Goal: Task Accomplishment & Management: Use online tool/utility

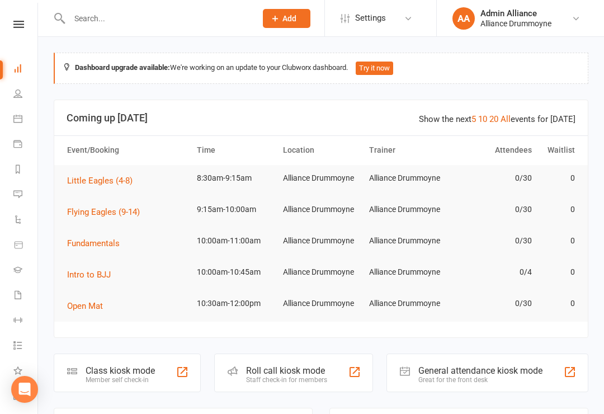
click at [168, 375] on div "Class kiosk mode Member self check-in" at bounding box center [127, 373] width 147 height 39
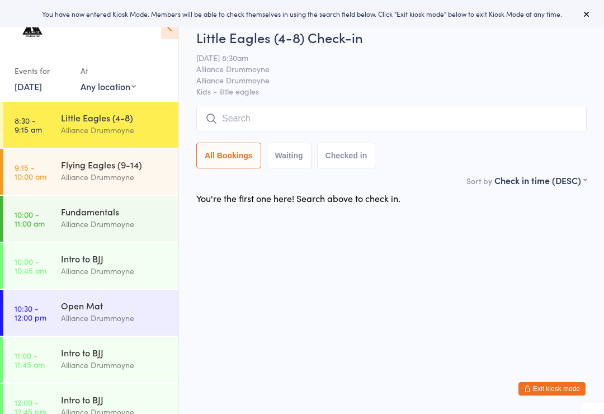
click at [104, 123] on div "Little Eagles (4-8)" at bounding box center [115, 117] width 108 height 12
click at [300, 119] on input "search" at bounding box center [391, 119] width 391 height 26
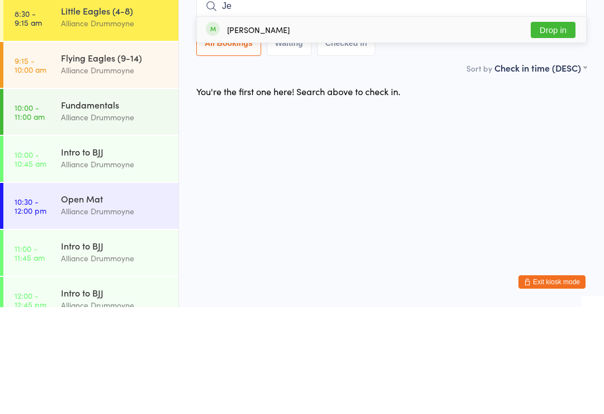
type input "J"
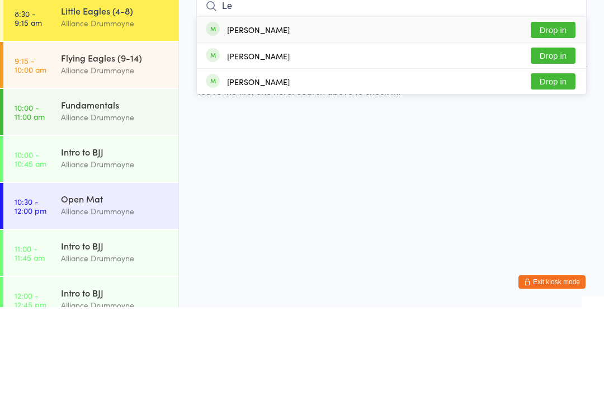
type input "L"
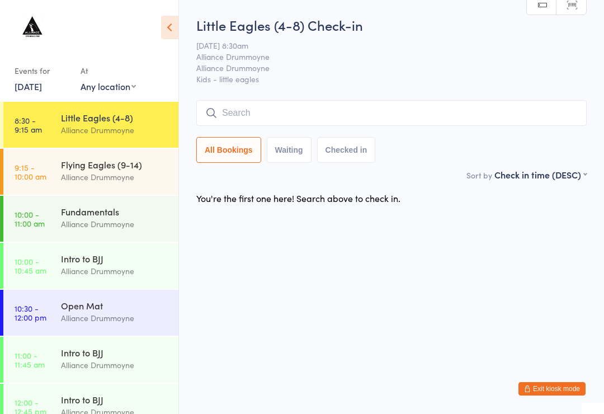
click at [142, 179] on div "Alliance Drummoyne" at bounding box center [115, 177] width 108 height 13
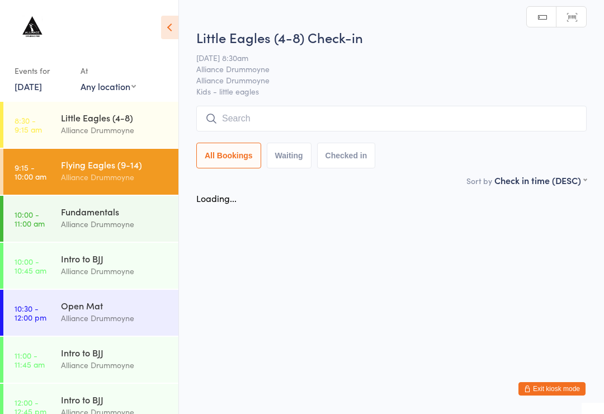
click at [368, 131] on input "search" at bounding box center [391, 119] width 391 height 26
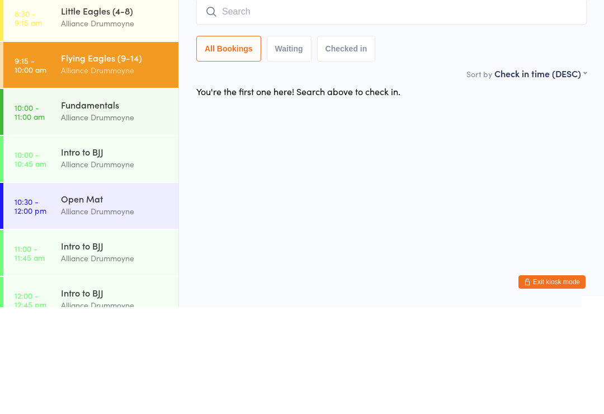
type input "L"
click at [112, 111] on div "Little Eagles (4-8)" at bounding box center [115, 117] width 108 height 12
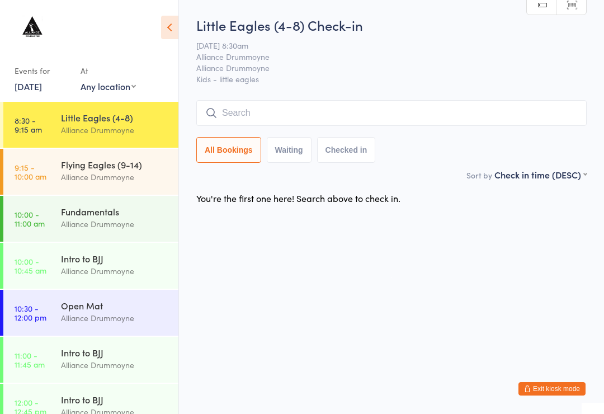
click at [277, 115] on input "search" at bounding box center [391, 113] width 391 height 26
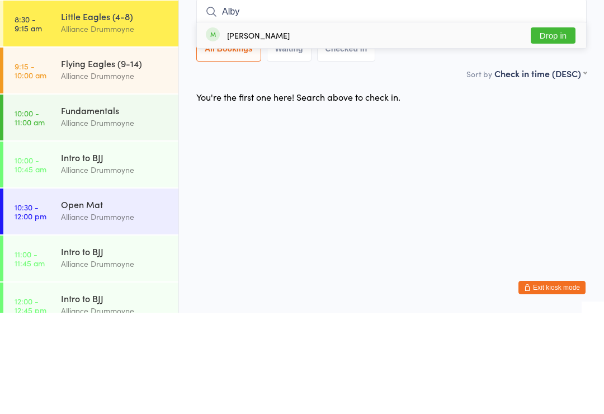
type input "Alby"
click at [538, 129] on button "Drop in" at bounding box center [553, 137] width 45 height 16
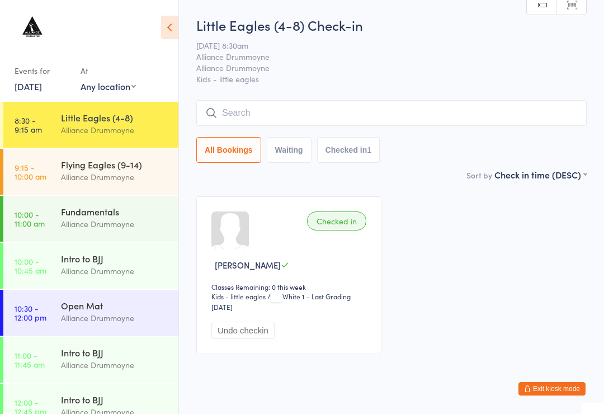
click at [318, 103] on input "search" at bounding box center [391, 113] width 391 height 26
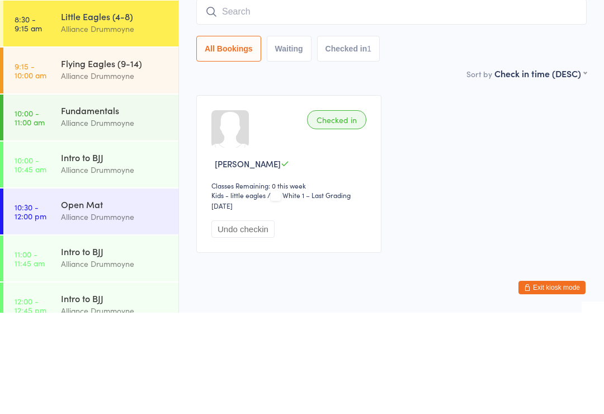
type input "S"
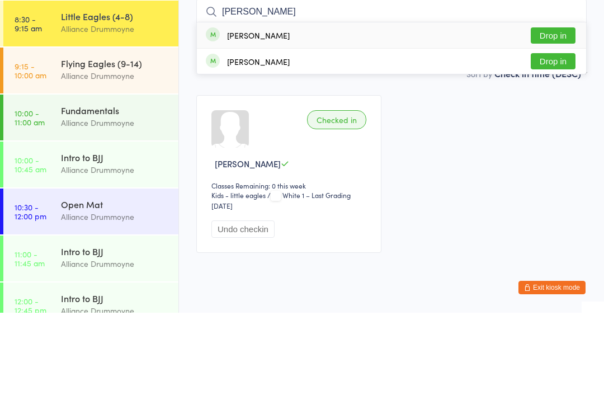
type input "Lew"
click at [565, 129] on button "Drop in" at bounding box center [553, 137] width 45 height 16
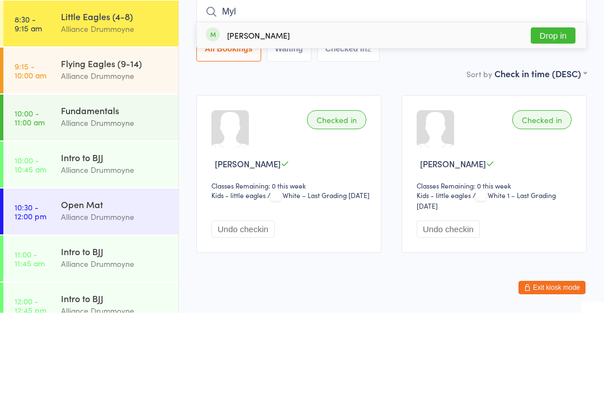
type input "Myl"
click at [551, 129] on button "Drop in" at bounding box center [553, 137] width 45 height 16
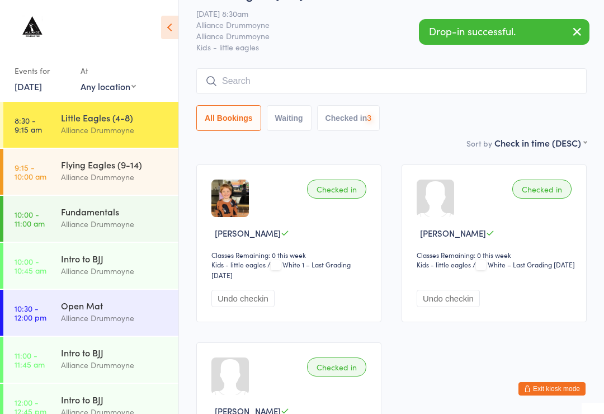
click at [439, 79] on input "search" at bounding box center [391, 81] width 391 height 26
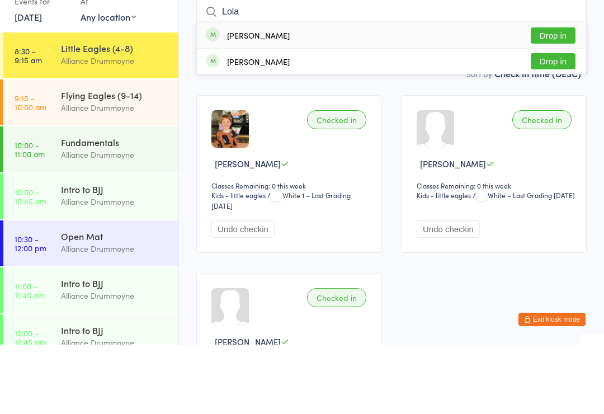
type input "Lola"
click at [561, 97] on button "Drop in" at bounding box center [553, 105] width 45 height 16
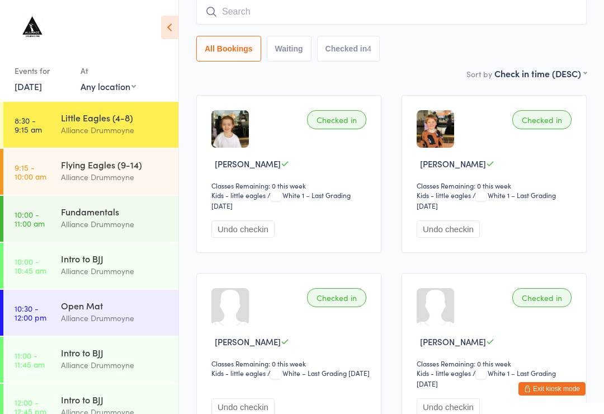
click at [257, 15] on input "search" at bounding box center [391, 12] width 391 height 26
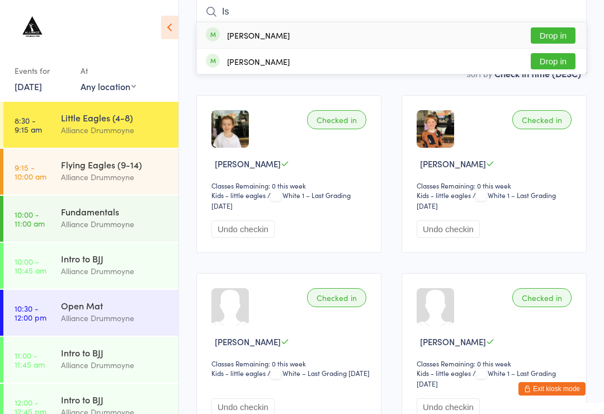
type input "I"
type input "Ishan"
click at [556, 37] on button "Drop in" at bounding box center [553, 35] width 45 height 16
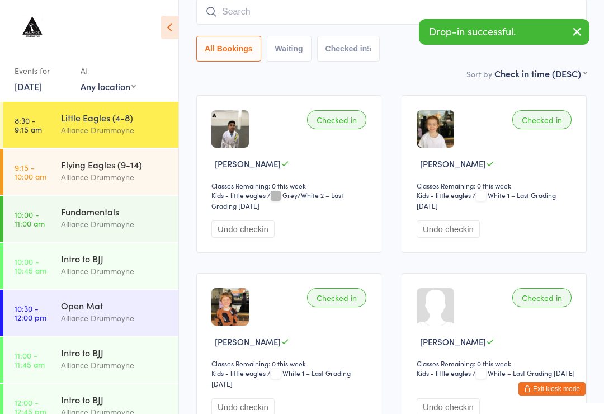
click at [266, 4] on input "search" at bounding box center [391, 12] width 391 height 26
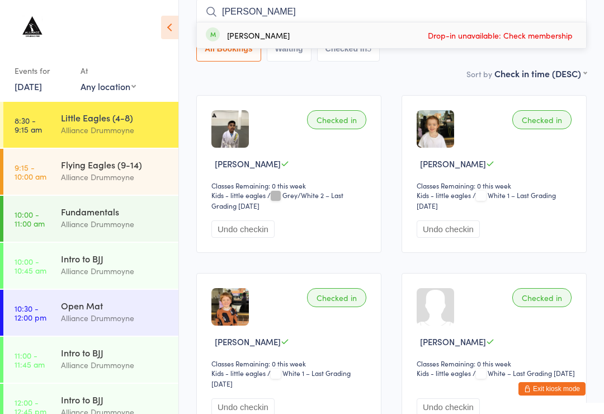
click at [396, 77] on div "Sort by Check in time (DESC) First name (ASC) First name (DESC) Last name (ASC)…" at bounding box center [391, 73] width 391 height 12
click at [313, 7] on input "Keith" at bounding box center [391, 12] width 391 height 26
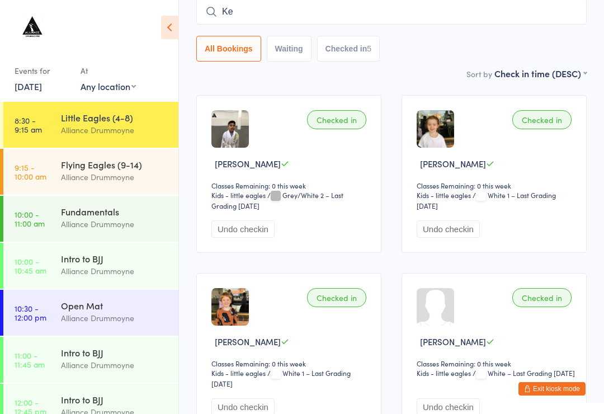
type input "K"
type input "M"
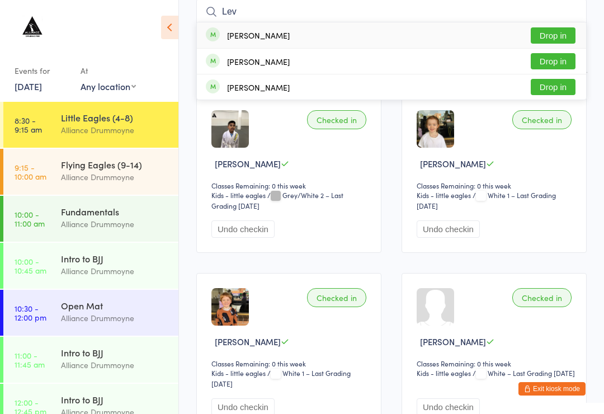
type input "Lev"
click at [560, 60] on button "Drop in" at bounding box center [553, 61] width 45 height 16
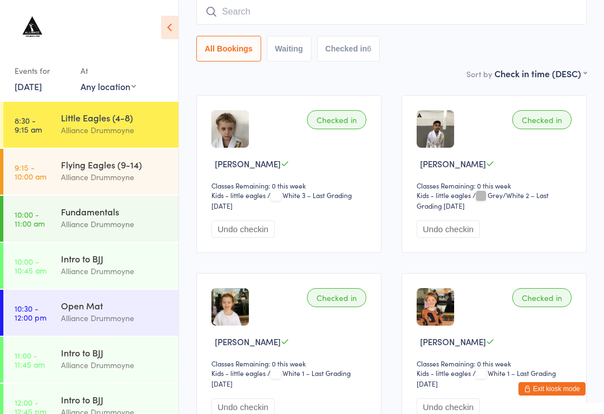
click at [266, 10] on input "search" at bounding box center [391, 12] width 391 height 26
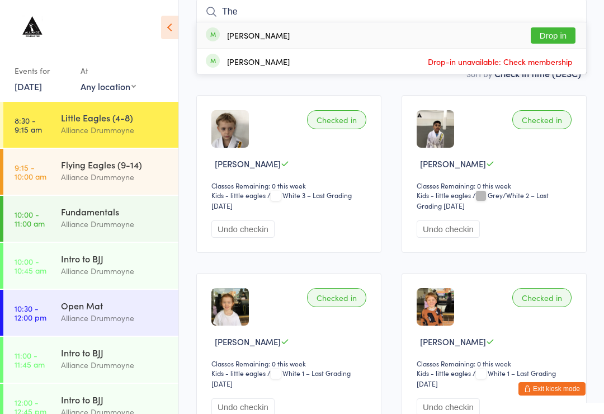
type input "The"
click at [552, 36] on button "Drop in" at bounding box center [553, 35] width 45 height 16
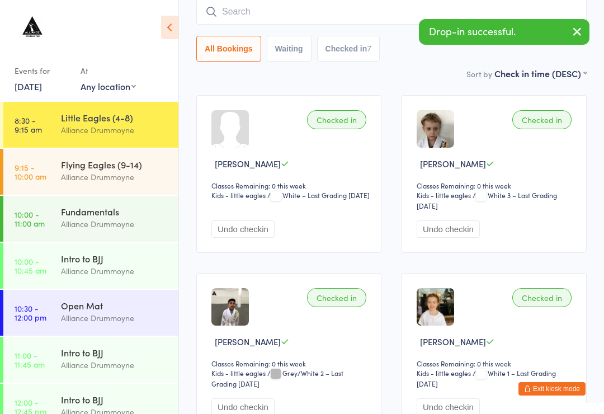
click at [318, 16] on input "search" at bounding box center [391, 12] width 391 height 26
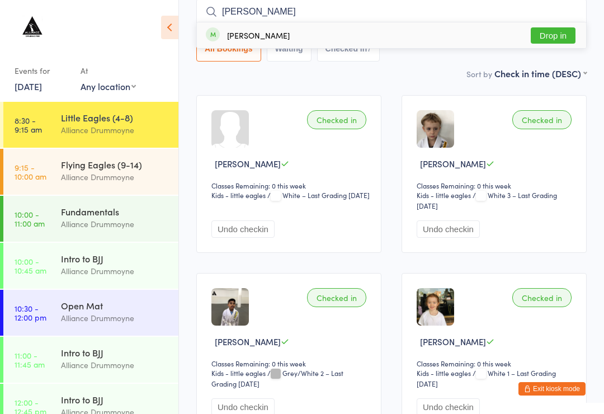
type input "Angelo"
click at [384, 34] on div "ANGELO CAVALIERE Drop in" at bounding box center [391, 35] width 389 height 26
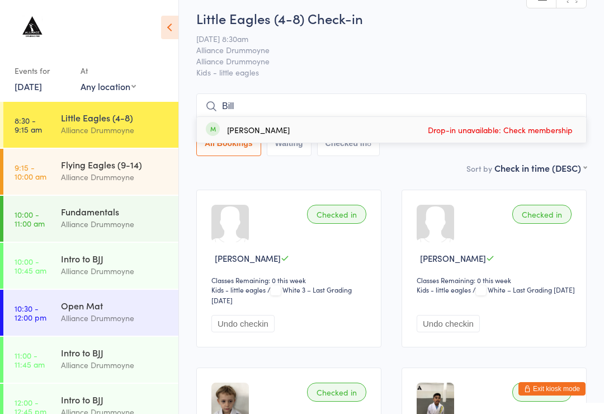
scroll to position [0, 0]
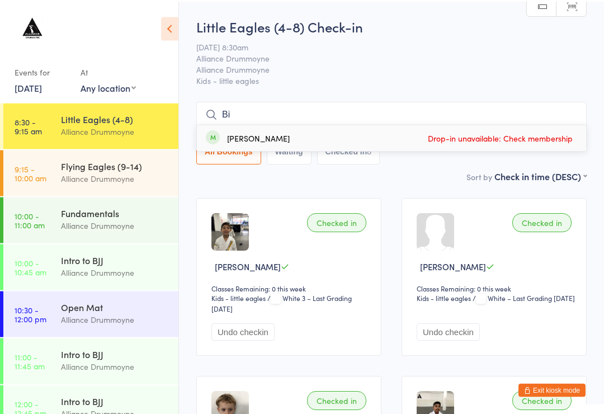
type input "B"
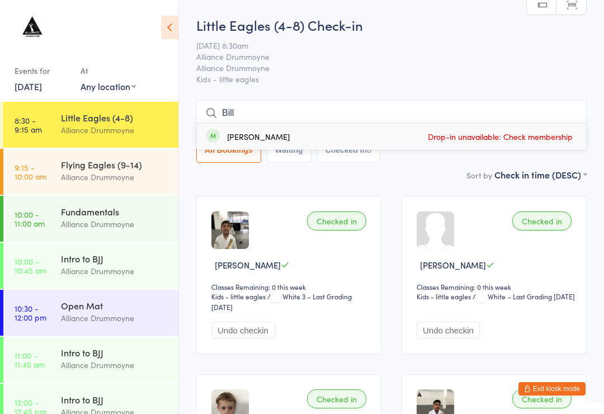
type input "Bill"
click at [282, 130] on div "Billy McCarty Drop-in unavailable: Check membership" at bounding box center [391, 137] width 389 height 26
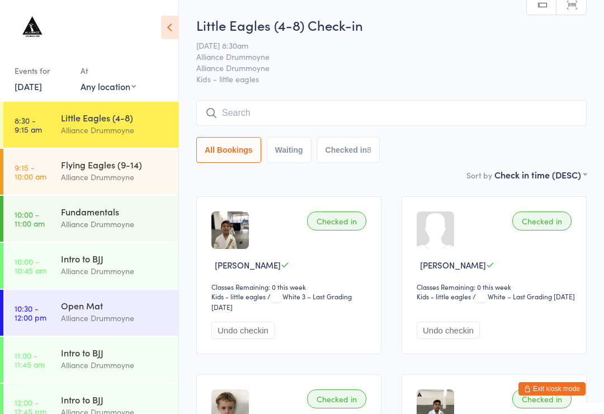
click at [425, 112] on input "search" at bounding box center [391, 113] width 391 height 26
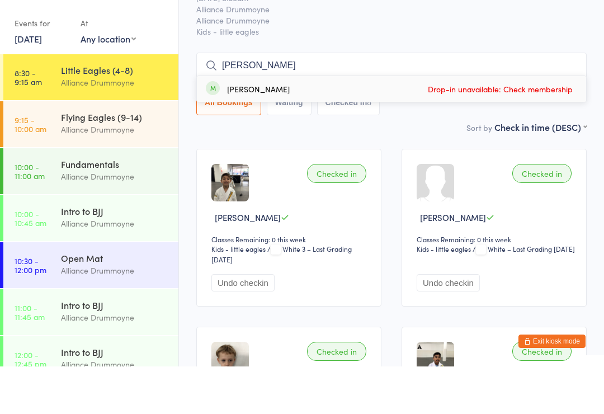
type input "Billy"
click at [274, 132] on div "Billy McCarty" at bounding box center [258, 136] width 63 height 9
type input "Billy"
click at [483, 128] on span "Drop-in unavailable: Check membership" at bounding box center [500, 136] width 151 height 17
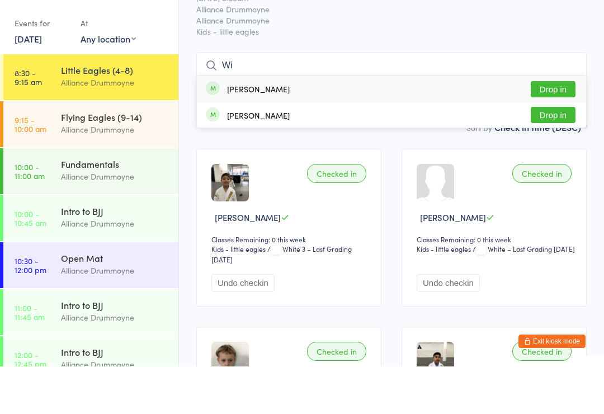
type input "W"
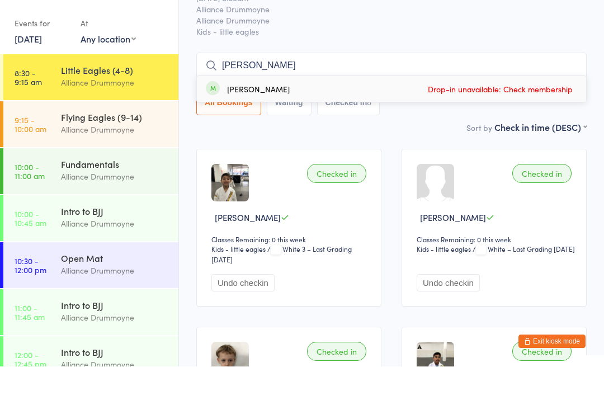
scroll to position [48, 0]
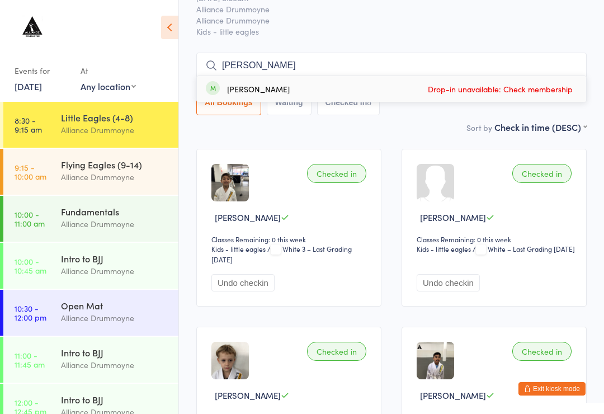
click at [397, 138] on main "Little Eagles (4-8) Check-in 16 Aug 8:30am Alliance Drummoyne Alliance Drummoyn…" at bounding box center [391, 409] width 391 height 883
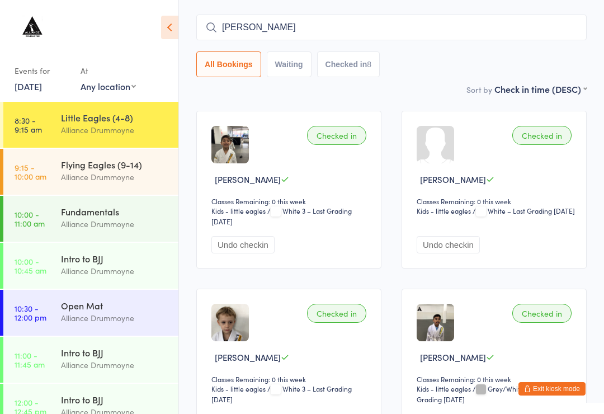
scroll to position [0, 0]
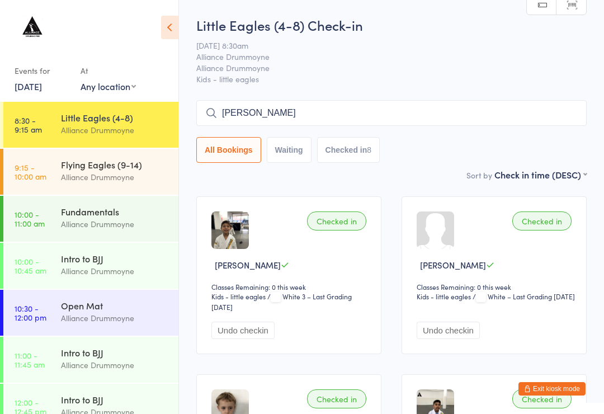
click at [370, 114] on input "Billy" at bounding box center [391, 113] width 391 height 26
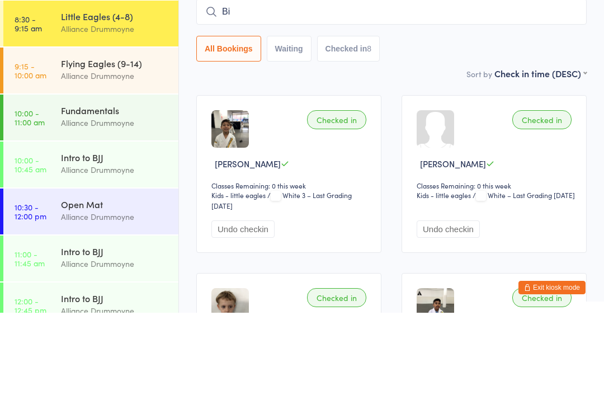
type input "B"
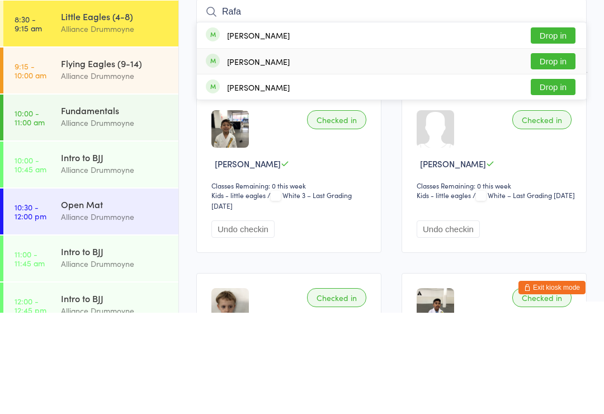
type input "Rafa"
click at [289, 150] on div "Rafael Lupica Drop in" at bounding box center [391, 162] width 389 height 25
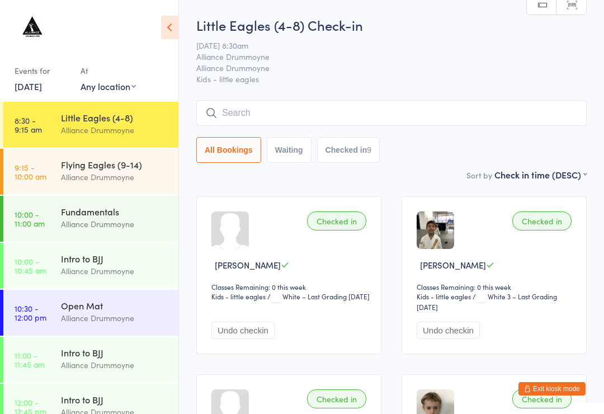
click at [261, 112] on input "search" at bounding box center [391, 113] width 391 height 26
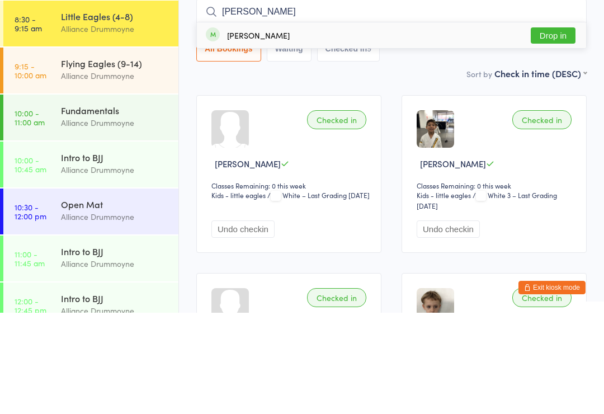
type input "Kayl"
click at [553, 129] on button "Drop in" at bounding box center [553, 137] width 45 height 16
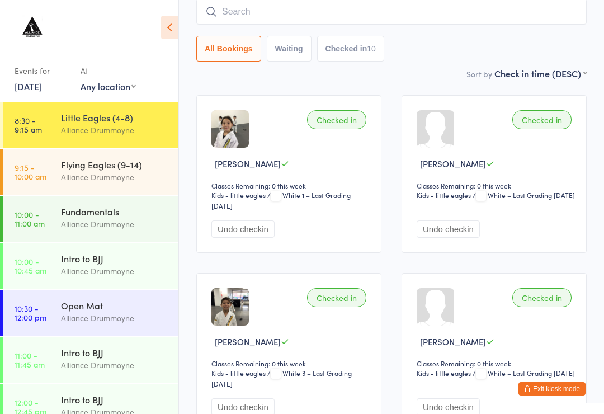
click at [345, 7] on input "search" at bounding box center [391, 12] width 391 height 26
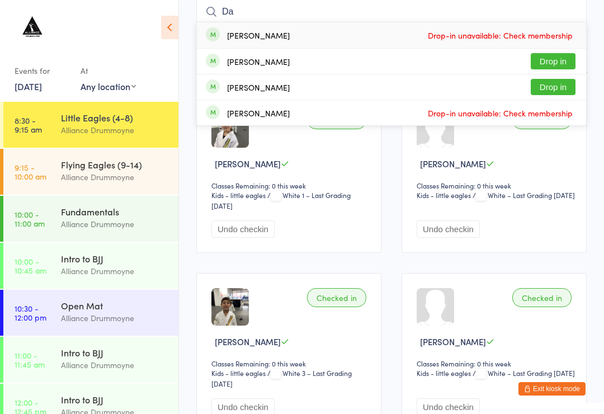
type input "D"
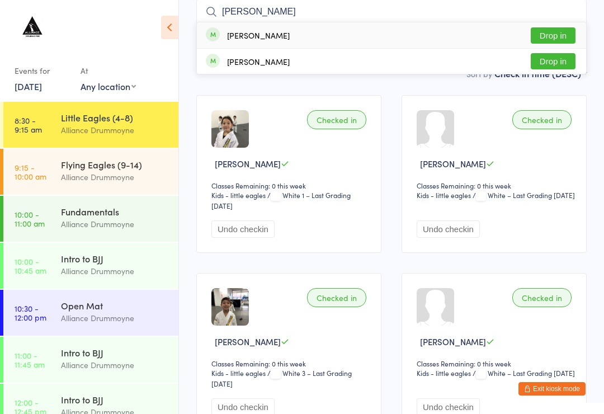
type input "Noah"
click at [561, 31] on button "Drop in" at bounding box center [553, 35] width 45 height 16
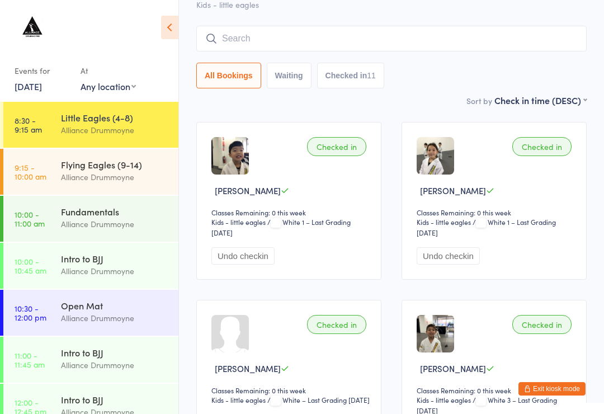
scroll to position [0, 0]
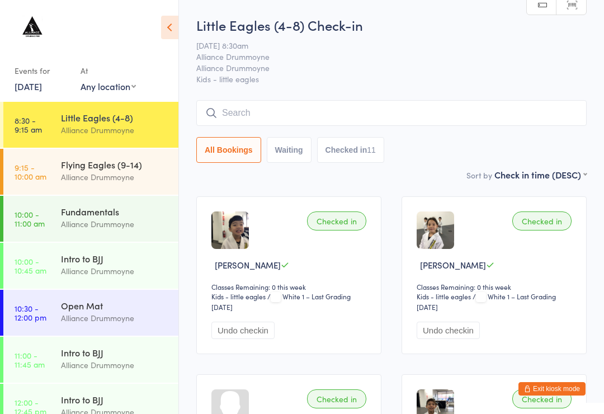
click at [341, 107] on input "search" at bounding box center [391, 113] width 391 height 26
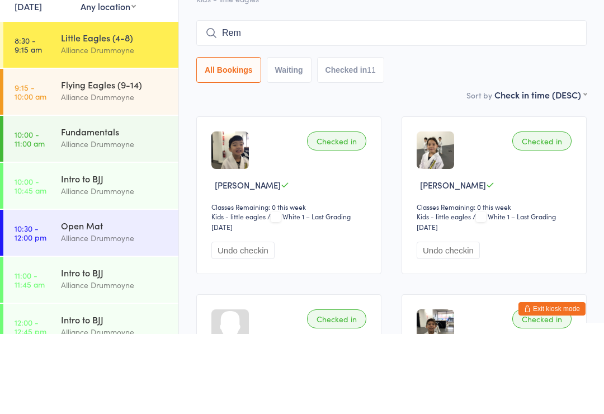
type input "Remy"
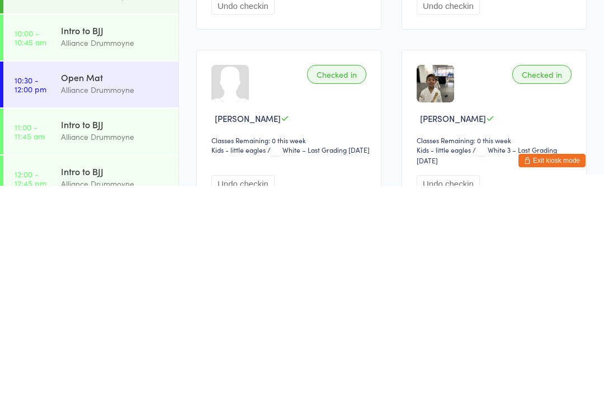
scroll to position [97, 0]
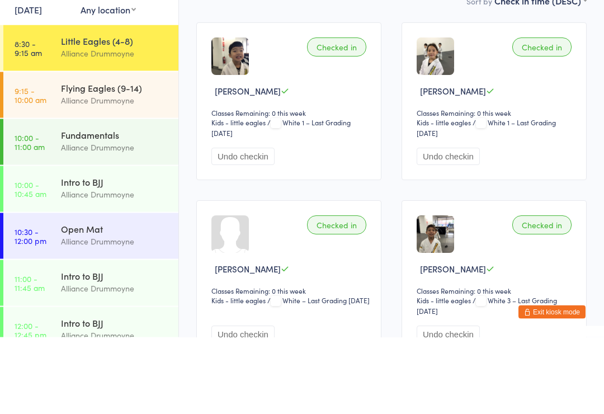
click at [142, 124] on div "Alliance Drummoyne" at bounding box center [115, 130] width 108 height 13
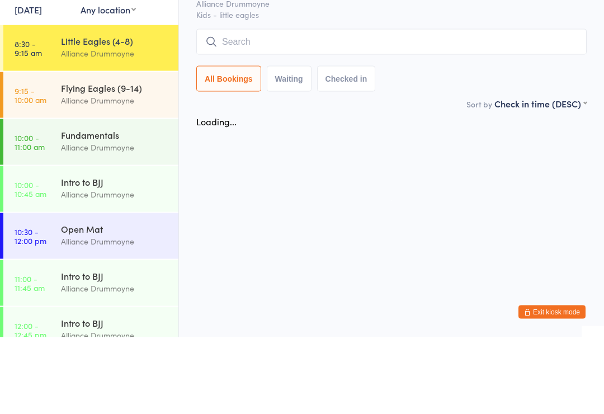
scroll to position [0, 0]
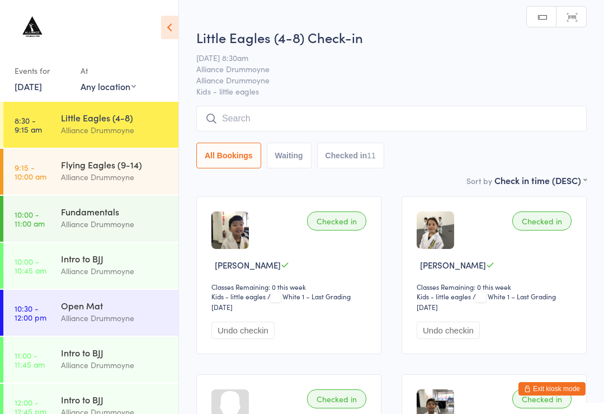
click at [357, 119] on input "search" at bounding box center [391, 119] width 391 height 26
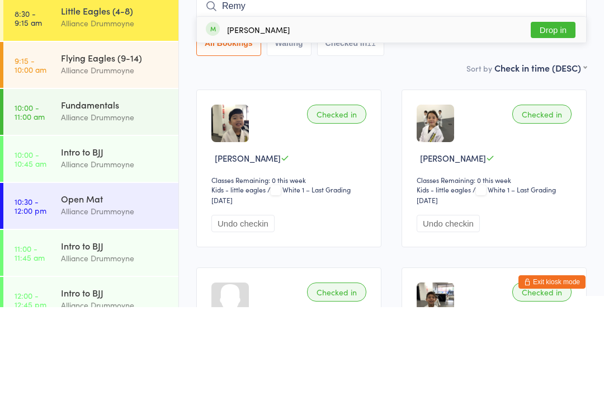
type input "Remy"
click at [558, 129] on button "Drop in" at bounding box center [553, 137] width 45 height 16
